Goal: Task Accomplishment & Management: Use online tool/utility

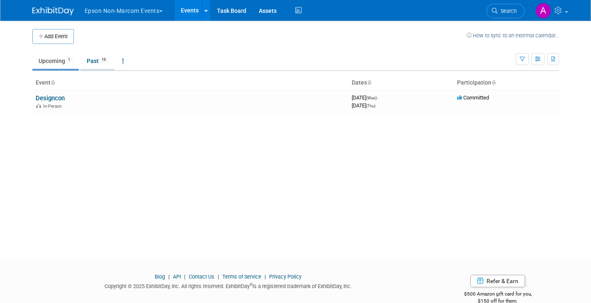
click at [91, 57] on link "Past 19" at bounding box center [98, 61] width 34 height 16
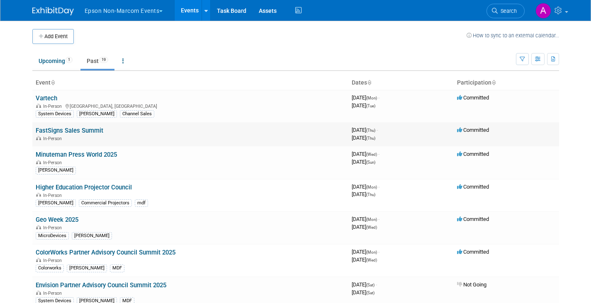
click at [90, 129] on link "FastSigns Sales Summit" at bounding box center [70, 130] width 68 height 7
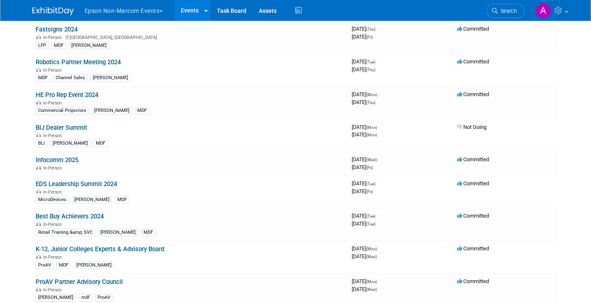
scroll to position [369, 0]
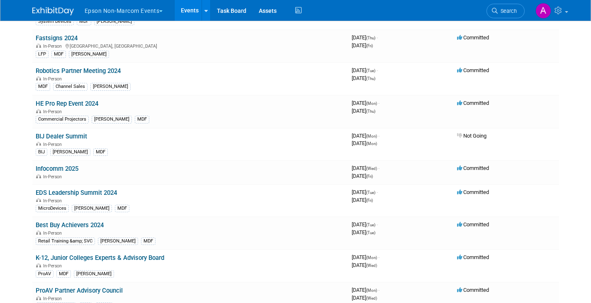
click at [165, 10] on button "Epson Non-Marcom Events" at bounding box center [129, 9] width 90 height 18
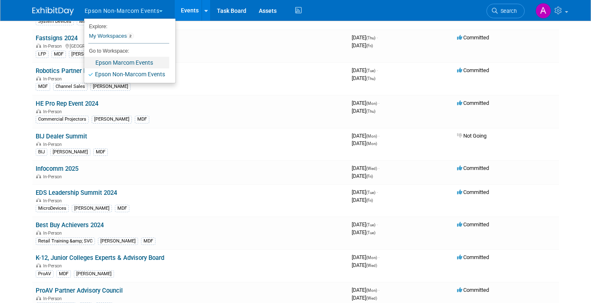
click at [133, 60] on link "Epson Marcom Events" at bounding box center [126, 63] width 85 height 12
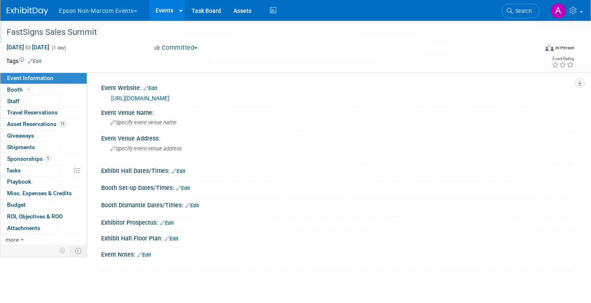
click at [95, 34] on div "FastSigns Sales Summit" at bounding box center [265, 32] width 522 height 15
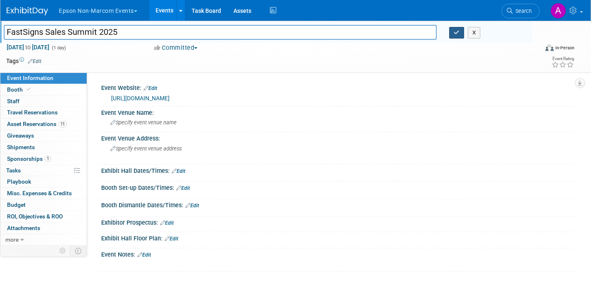
type input "FastSigns Sales Summit 2025"
click at [459, 35] on icon "button" at bounding box center [457, 32] width 6 height 5
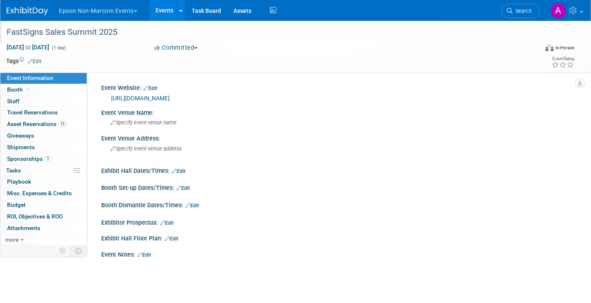
click at [20, 77] on span "Event Information" at bounding box center [30, 78] width 46 height 7
click at [21, 111] on span "Travel Reservations 0" at bounding box center [32, 112] width 51 height 7
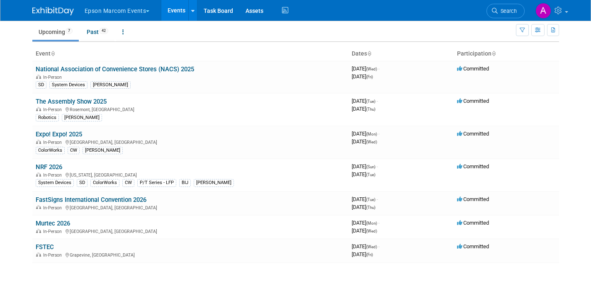
scroll to position [36, 0]
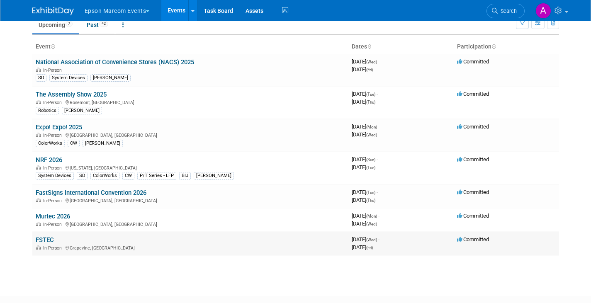
click at [46, 239] on link "FSTEC" at bounding box center [45, 240] width 18 height 7
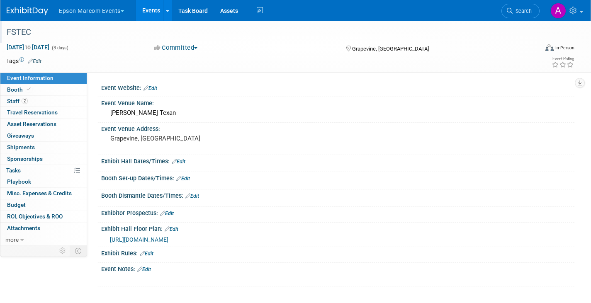
click at [24, 34] on div "FSTEC" at bounding box center [265, 32] width 522 height 15
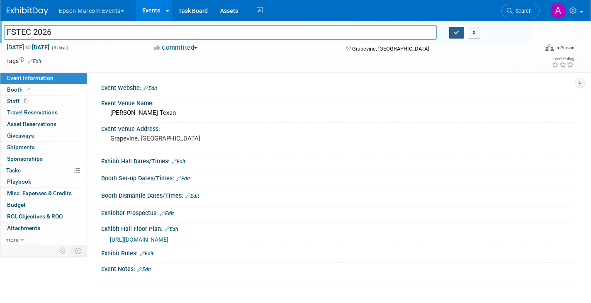
type input "FSTEC 2026"
click at [458, 32] on icon "button" at bounding box center [457, 32] width 6 height 5
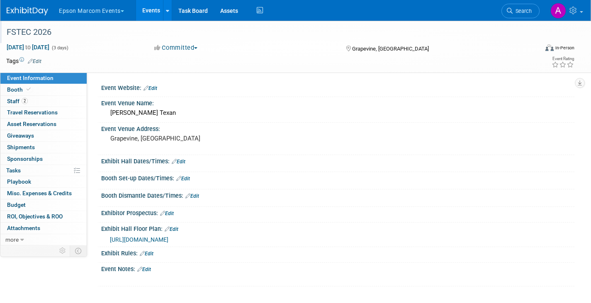
click at [91, 8] on button "Epson Marcom Events" at bounding box center [96, 9] width 76 height 18
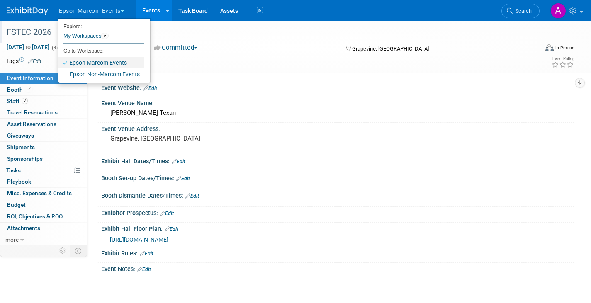
click at [95, 62] on link "Epson Marcom Events" at bounding box center [101, 63] width 85 height 12
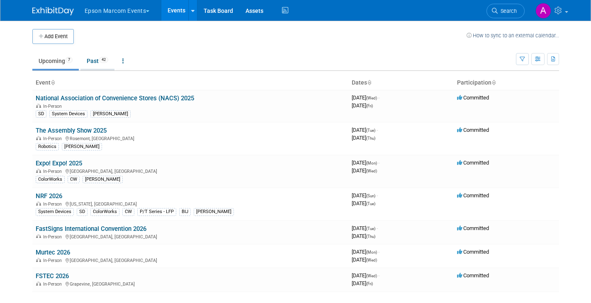
click at [99, 61] on link "Past 42" at bounding box center [98, 61] width 34 height 16
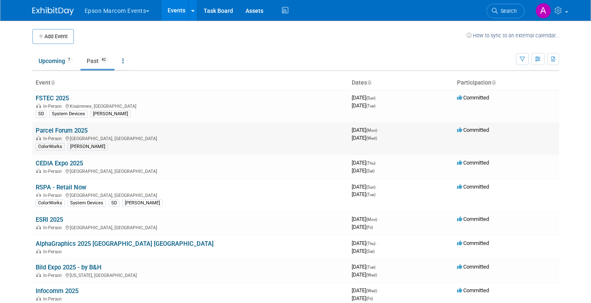
click at [74, 131] on link "Parcel Forum 2025" at bounding box center [62, 130] width 52 height 7
click at [44, 101] on link "FSTEC 2025" at bounding box center [52, 98] width 33 height 7
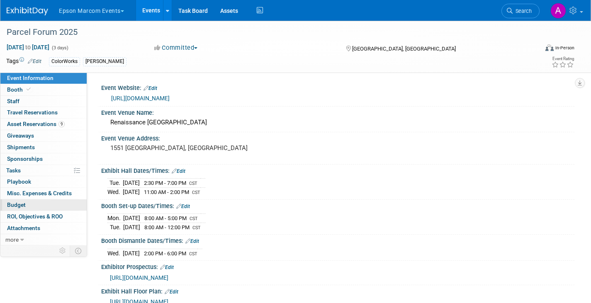
click at [24, 204] on span "Budget" at bounding box center [16, 205] width 19 height 7
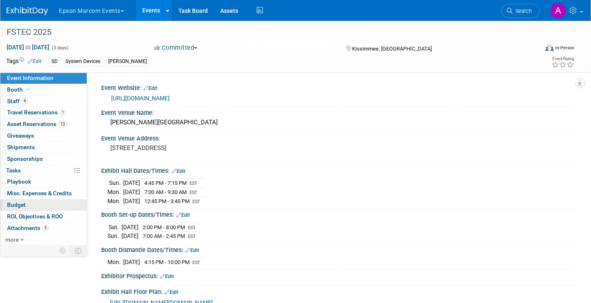
click at [20, 202] on span "Budget" at bounding box center [16, 205] width 19 height 7
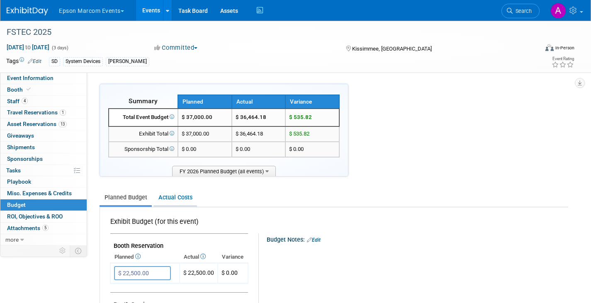
click at [185, 196] on link "Actual Costs" at bounding box center [176, 197] width 44 height 15
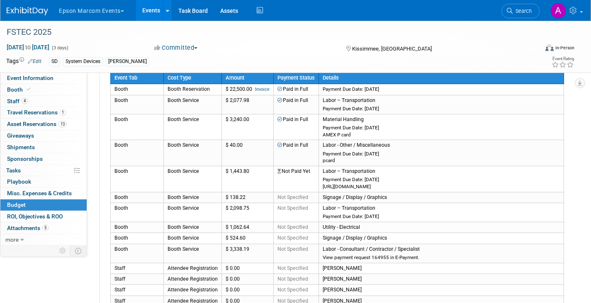
scroll to position [159, 0]
click at [580, 83] on icon "button" at bounding box center [580, 83] width 4 height 5
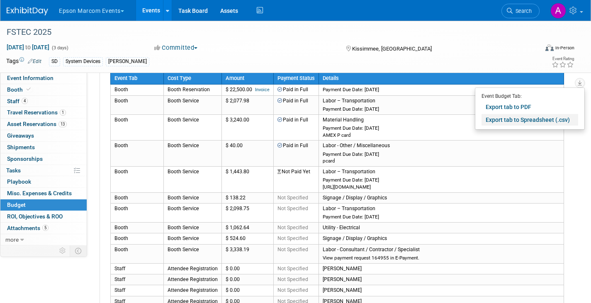
click at [517, 118] on link "Export tab to Spreadsheet (.csv)" at bounding box center [530, 120] width 97 height 12
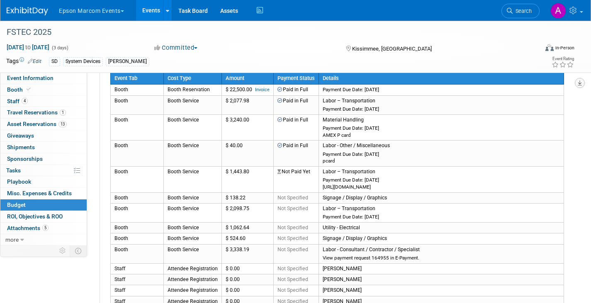
click at [580, 82] on icon "button" at bounding box center [580, 83] width 4 height 5
click at [413, 193] on td "Signage / Display / Graphics" at bounding box center [441, 198] width 245 height 11
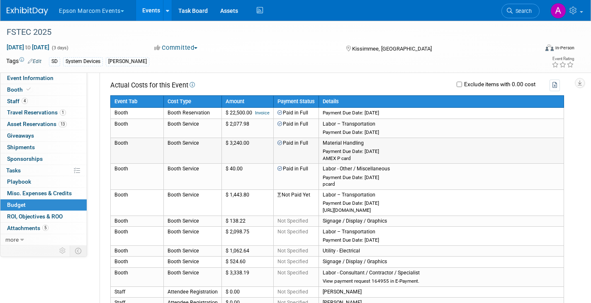
scroll to position [137, 0]
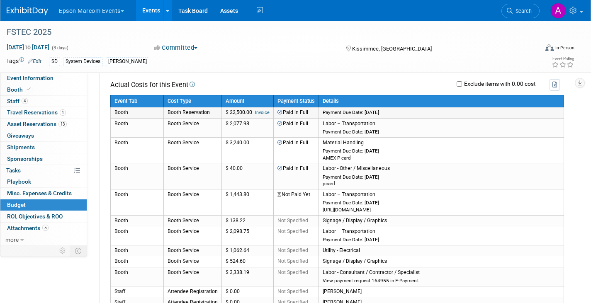
click at [142, 110] on td "Booth" at bounding box center [137, 112] width 53 height 11
click at [460, 85] on input "Exclude items with 0.00 cost" at bounding box center [459, 83] width 5 height 5
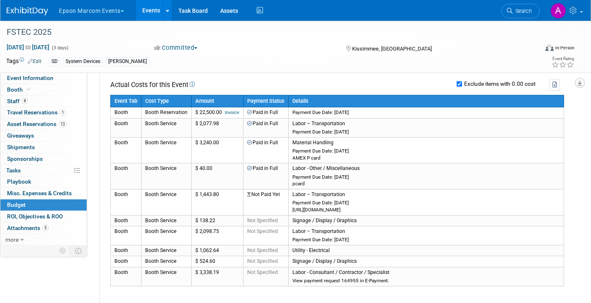
click at [582, 83] on icon "button" at bounding box center [580, 83] width 4 height 5
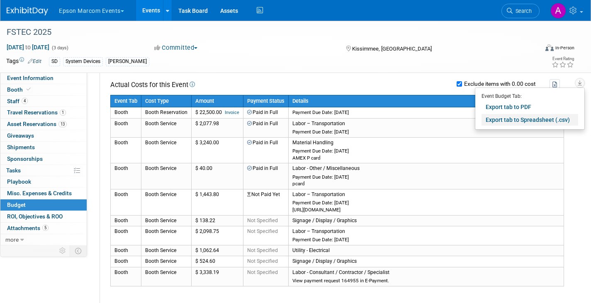
click at [533, 118] on link "Export tab to Spreadsheet (.csv)" at bounding box center [530, 120] width 97 height 12
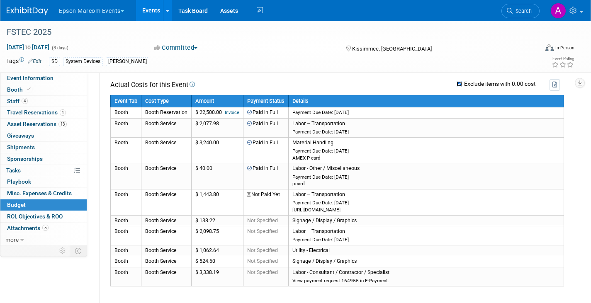
click at [461, 81] on input "Exclude items with 0.00 cost" at bounding box center [459, 83] width 5 height 5
checkbox input "false"
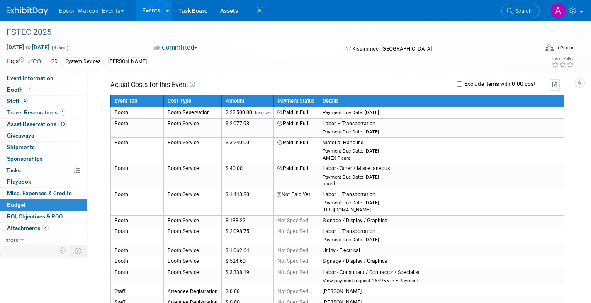
click at [41, 204] on link "Budget" at bounding box center [43, 205] width 86 height 11
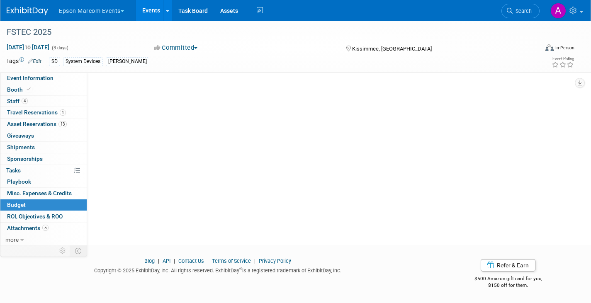
scroll to position [0, 0]
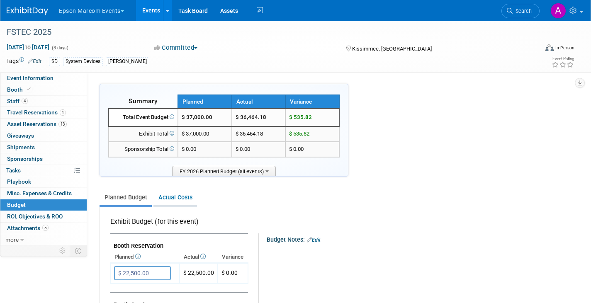
click at [184, 196] on link "Actual Costs" at bounding box center [176, 197] width 44 height 15
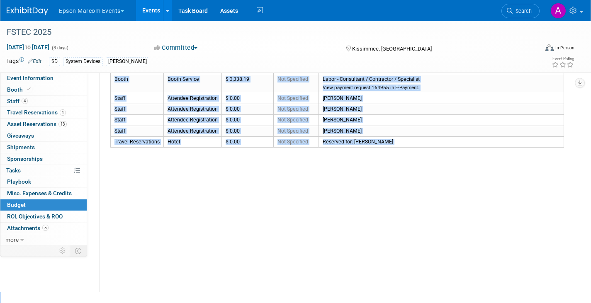
scroll to position [402, 0]
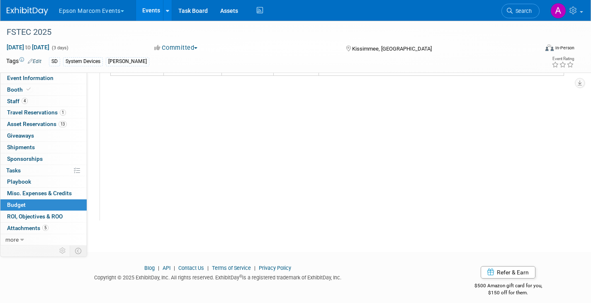
drag, startPoint x: 137, startPoint y: 85, endPoint x: 518, endPoint y: 179, distance: 392.3
click at [518, 179] on div "Actual Costs for this Event Exclude items with 0.00 cost Event Tab" at bounding box center [334, 13] width 468 height 415
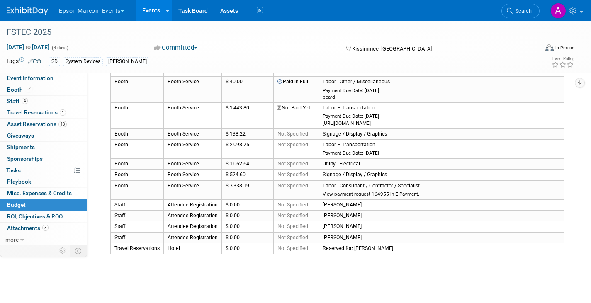
scroll to position [222, 0]
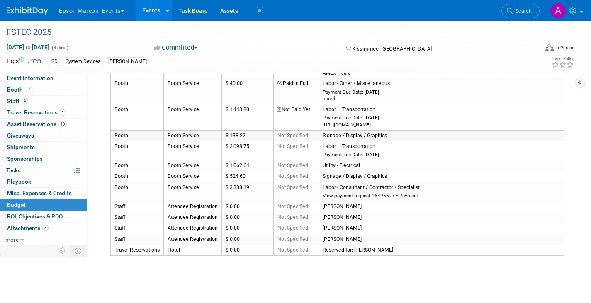
copy table "Event Tab"
